Goal: Information Seeking & Learning: Learn about a topic

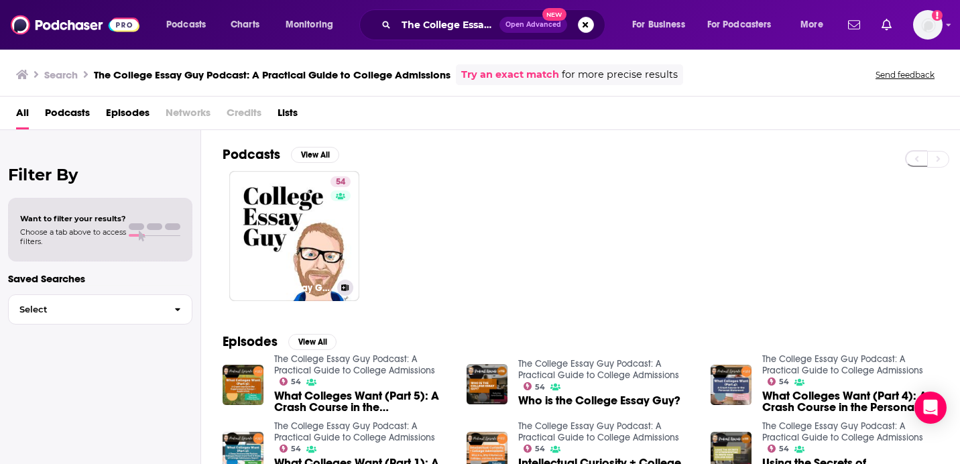
click at [340, 207] on div "54" at bounding box center [342, 227] width 23 height 103
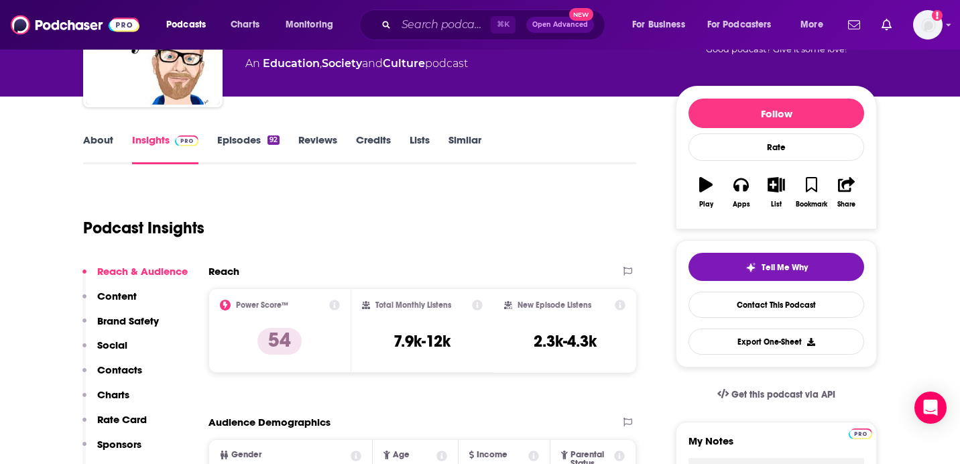
scroll to position [144, 0]
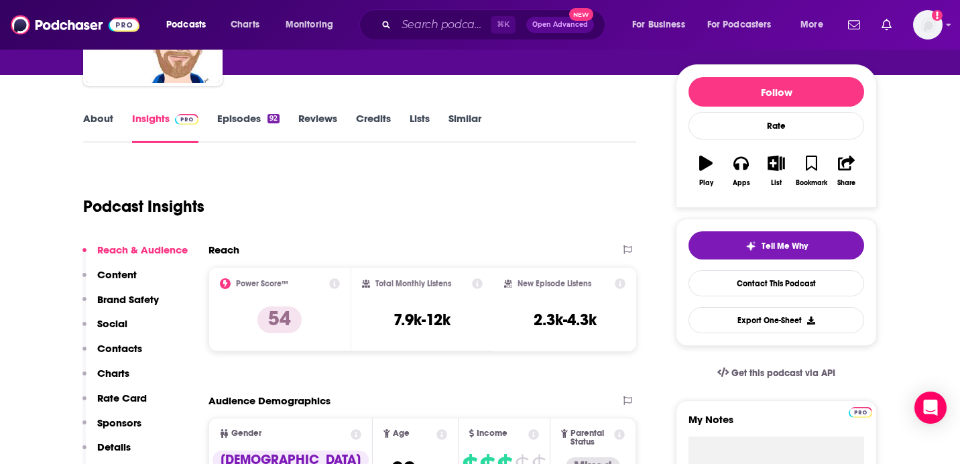
click at [249, 118] on link "Episodes 92" at bounding box center [248, 127] width 62 height 31
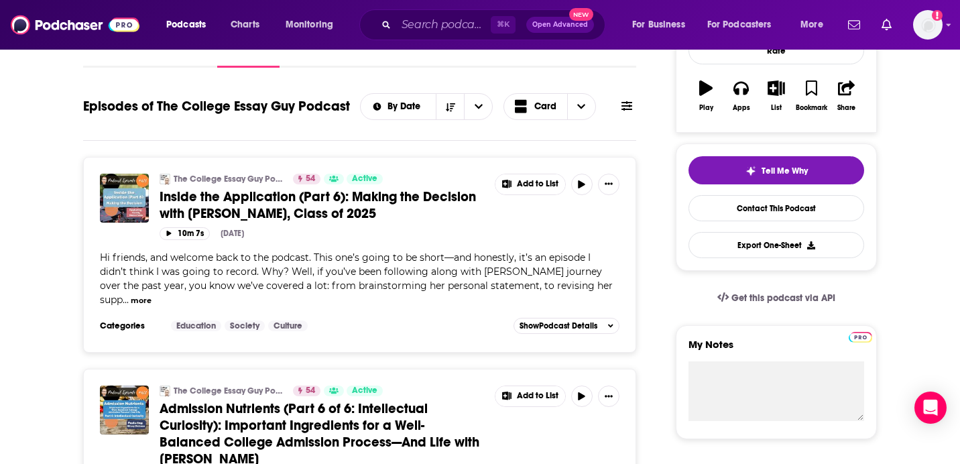
scroll to position [222, 0]
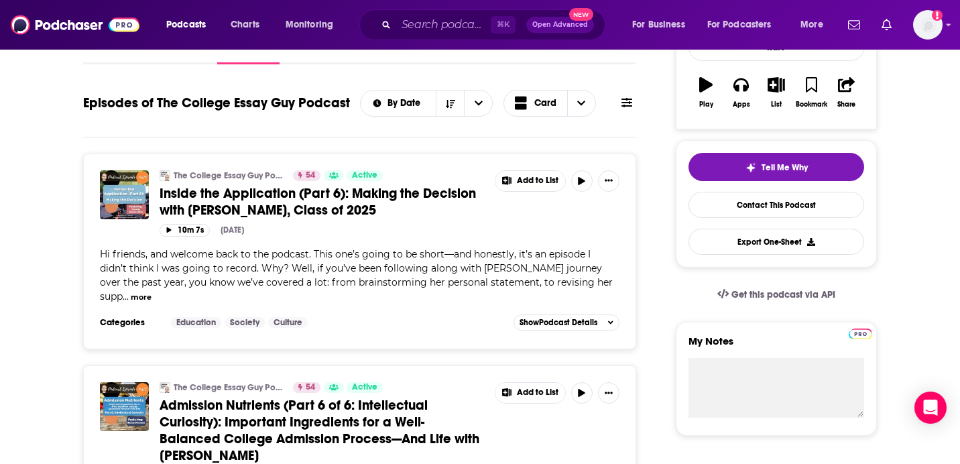
click at [345, 260] on span "Hi friends, and welcome back to the podcast. This one’s going to be short—and h…" at bounding box center [356, 275] width 513 height 54
click at [371, 271] on span "Hi friends, and welcome back to the podcast. This one’s going to be short—and h…" at bounding box center [356, 275] width 513 height 54
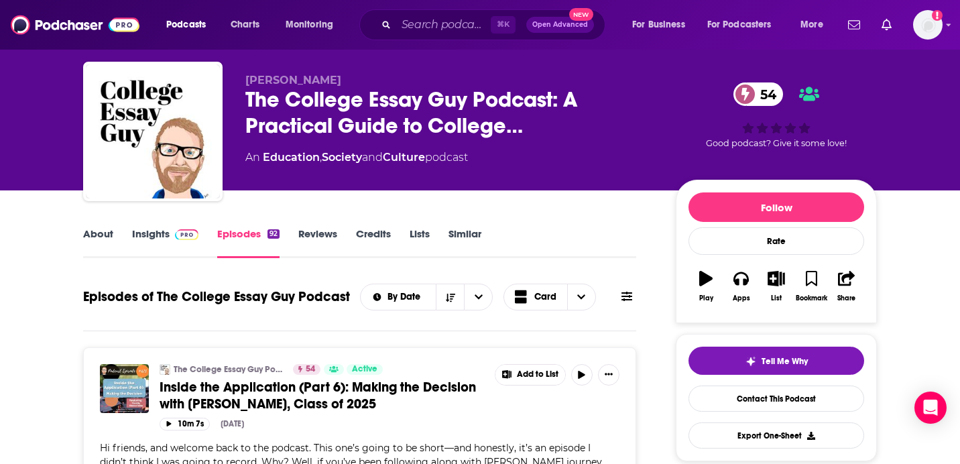
scroll to position [0, 0]
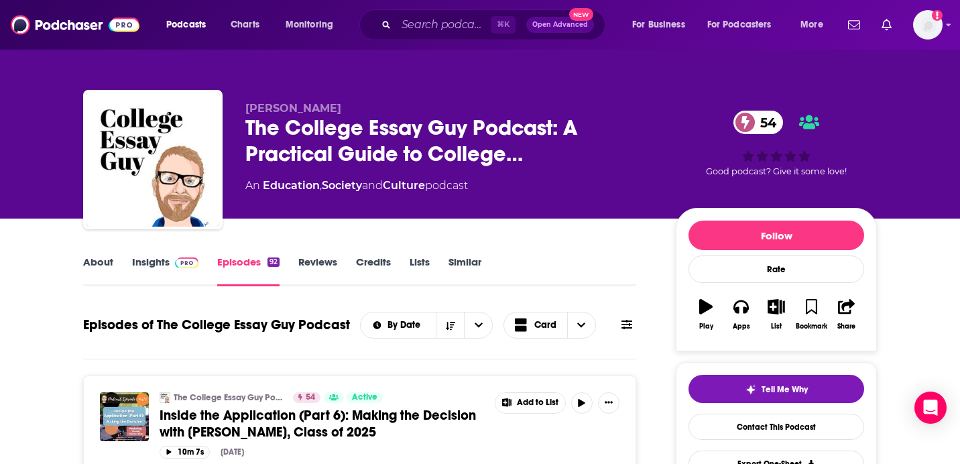
click at [181, 262] on img at bounding box center [186, 263] width 23 height 11
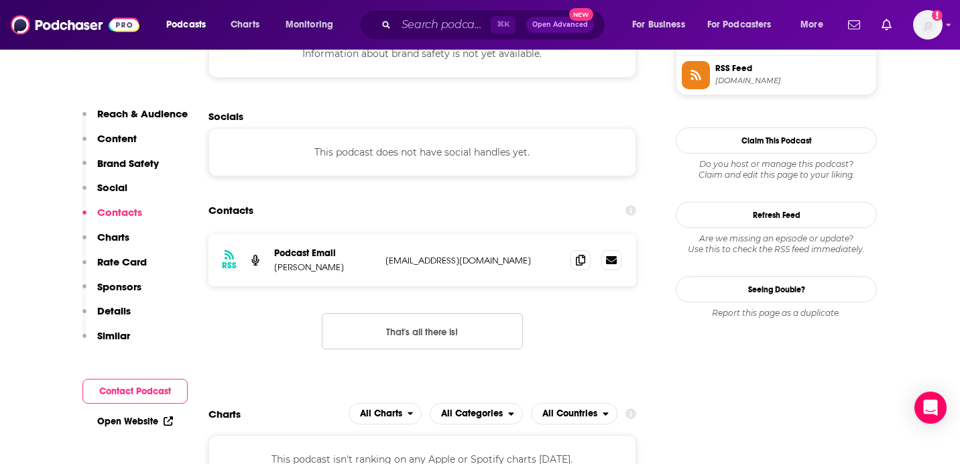
scroll to position [1330, 0]
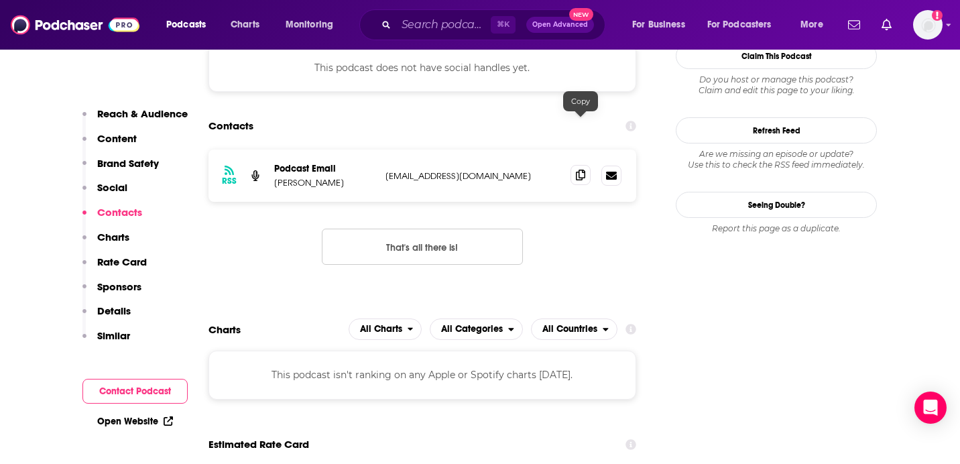
click at [578, 170] on icon at bounding box center [580, 175] width 9 height 11
